Goal: Information Seeking & Learning: Find specific fact

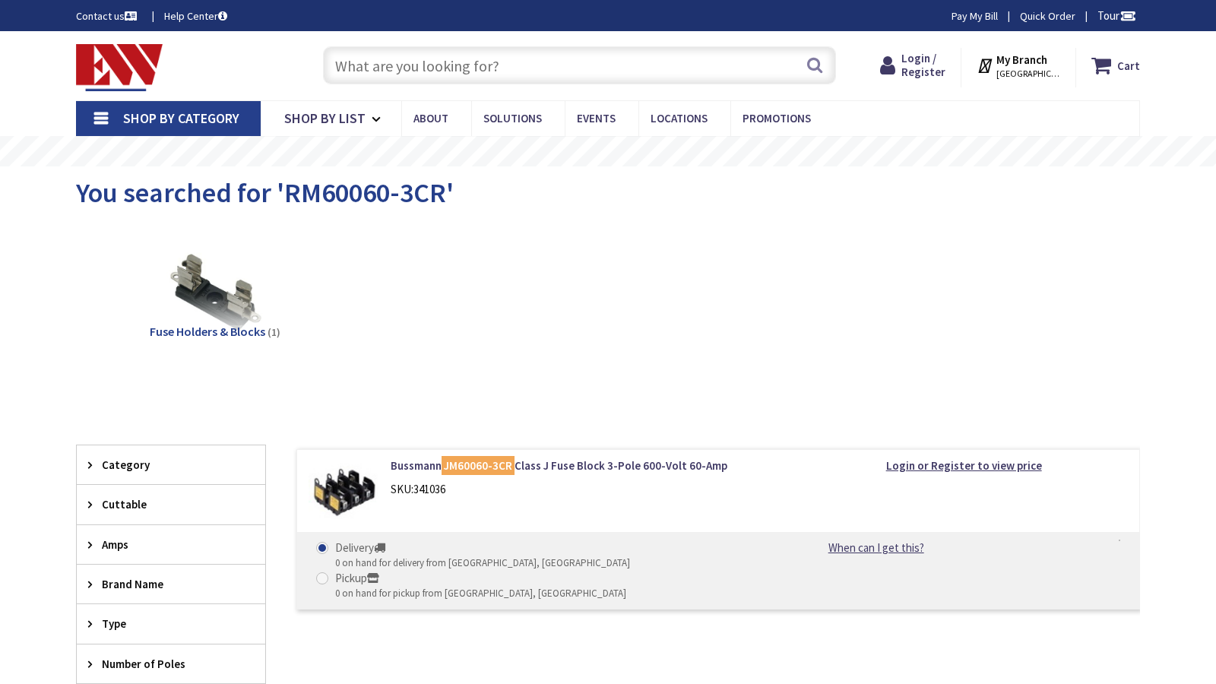
type input "[GEOGRAPHIC_DATA], [US_STATE][GEOGRAPHIC_DATA], [GEOGRAPHIC_DATA]"
